Goal: Check status

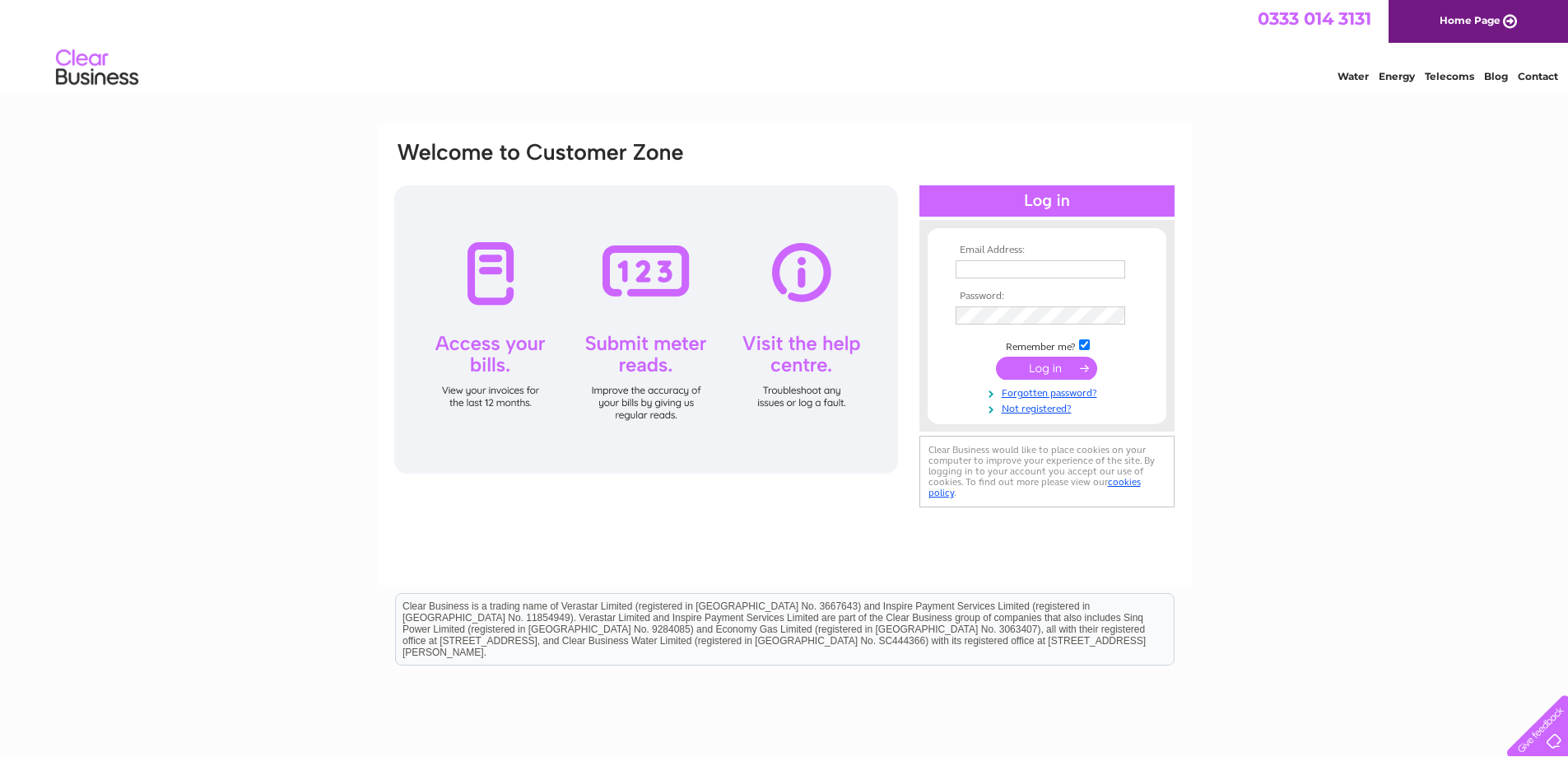
type input "suejanfleetwood@hotmail.co.uk"
click at [1046, 358] on input "submit" at bounding box center [1046, 368] width 102 height 23
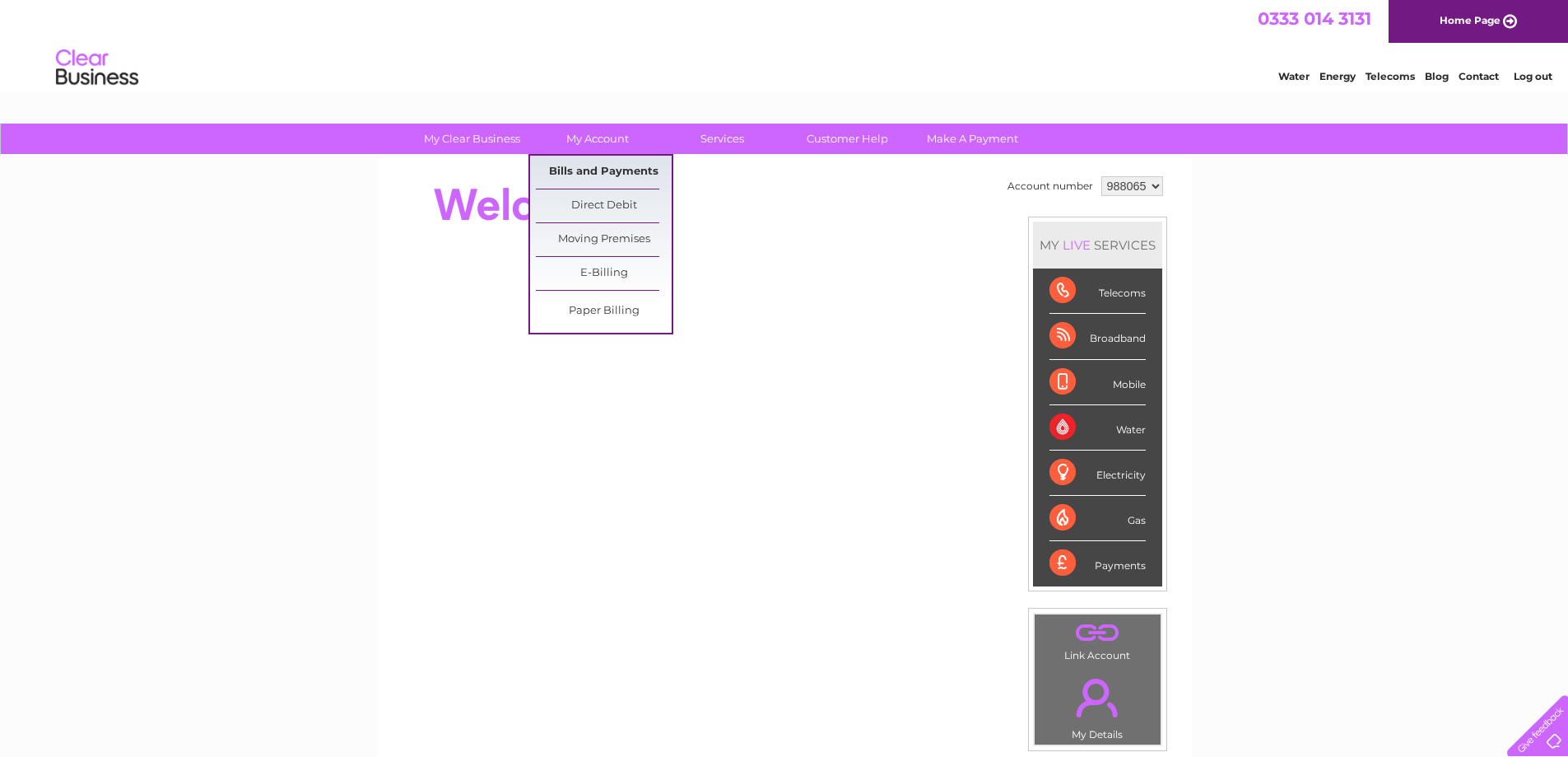
click at [600, 168] on link "Bills and Payments" at bounding box center [603, 172] width 135 height 33
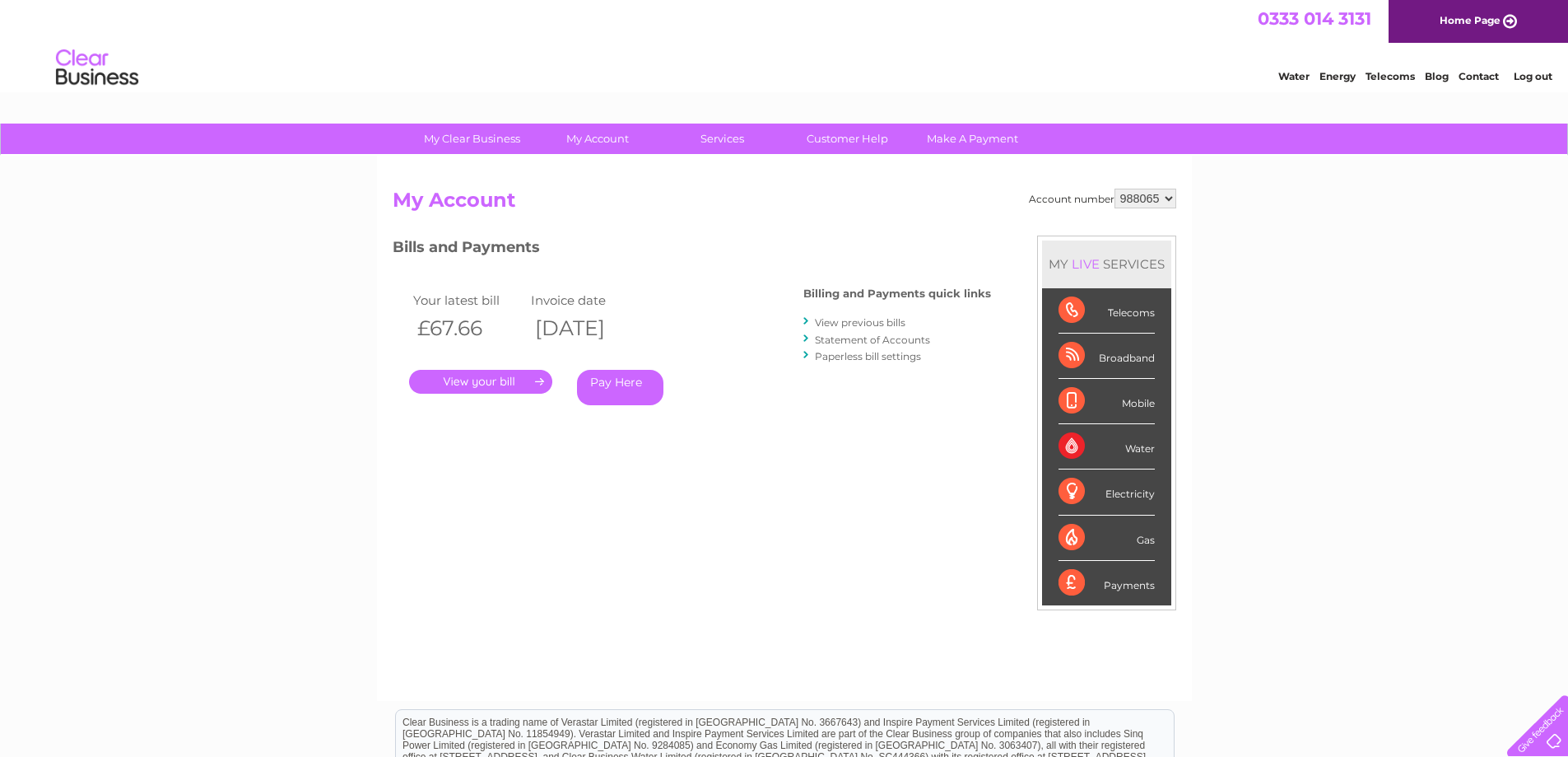
click at [508, 380] on link "." at bounding box center [480, 382] width 143 height 24
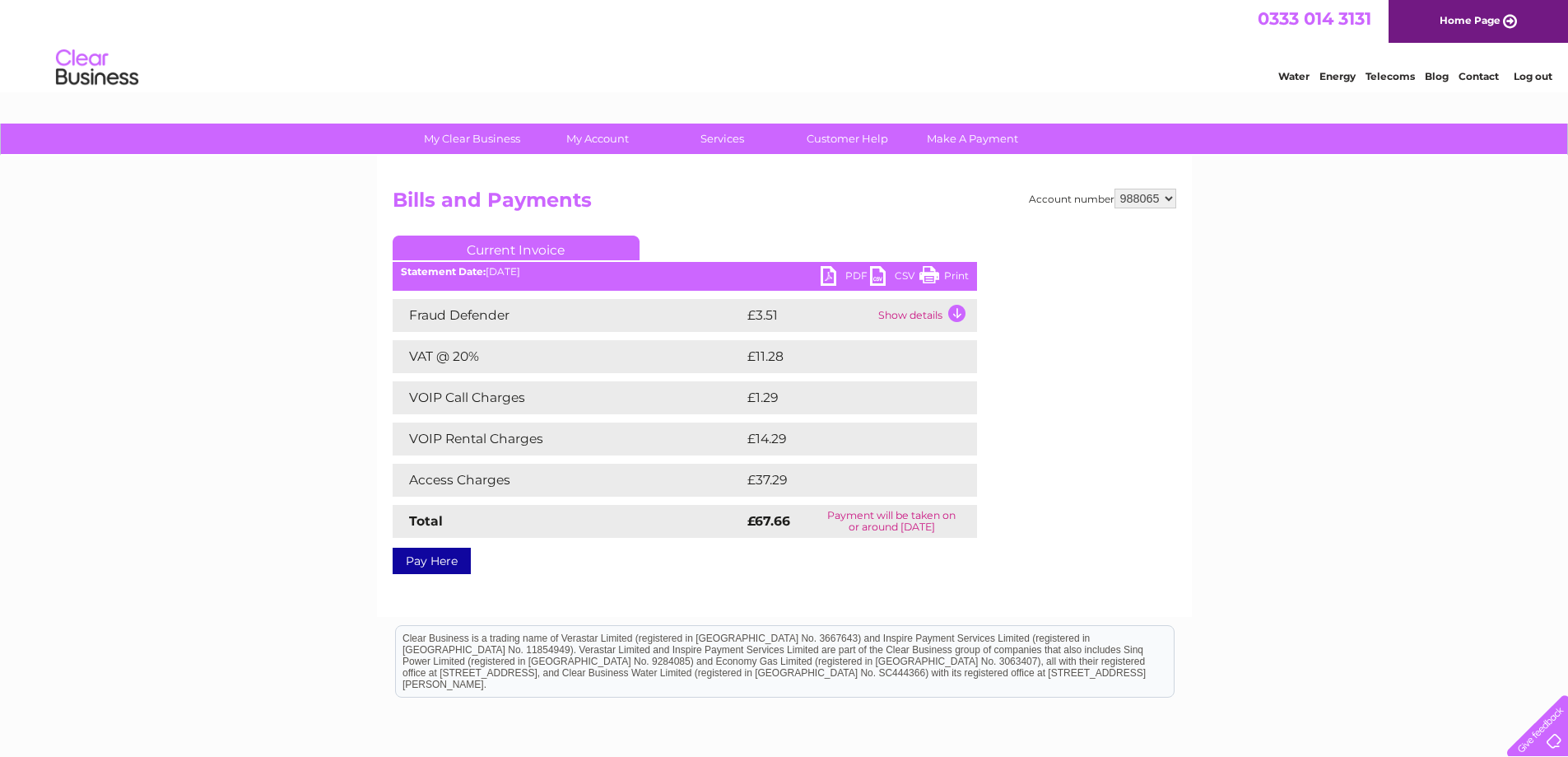
click at [1537, 74] on link "Log out" at bounding box center [1532, 76] width 39 height 12
